Goal: Information Seeking & Learning: Learn about a topic

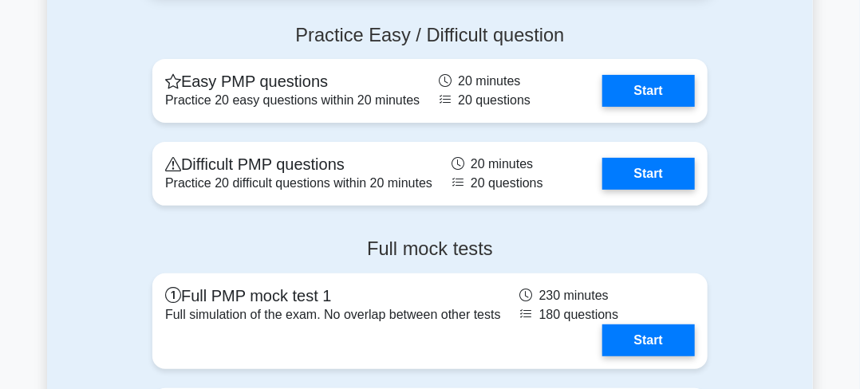
scroll to position [4408, 0]
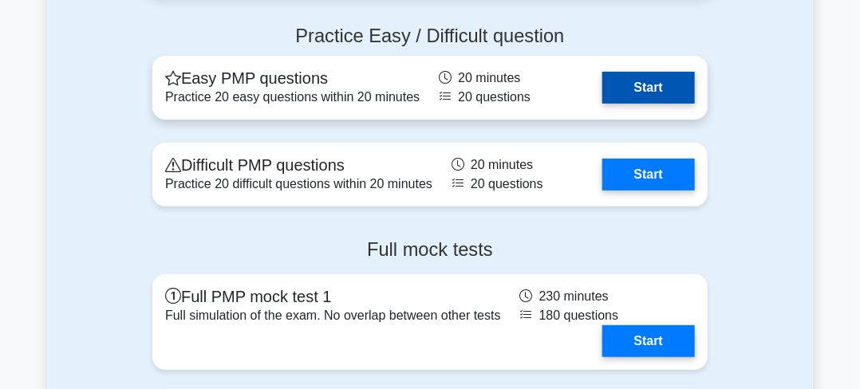
click at [637, 79] on link "Start" at bounding box center [648, 88] width 93 height 32
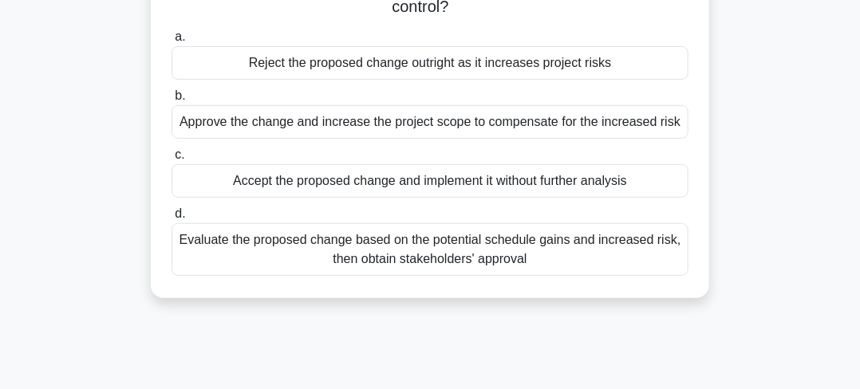
scroll to position [194, 0]
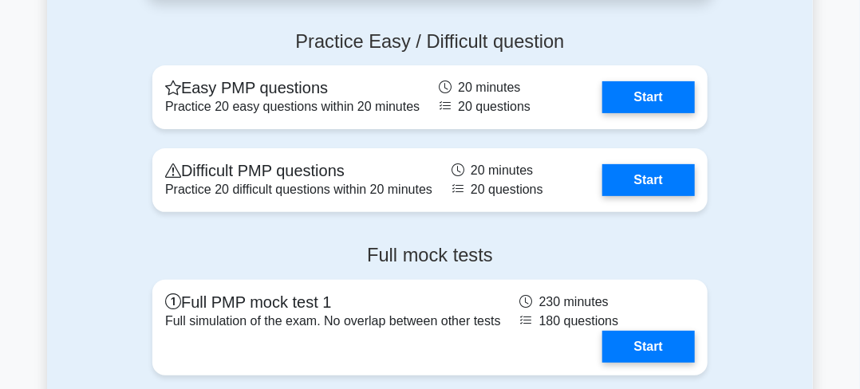
scroll to position [4408, 0]
